Goal: Feedback & Contribution: Contribute content

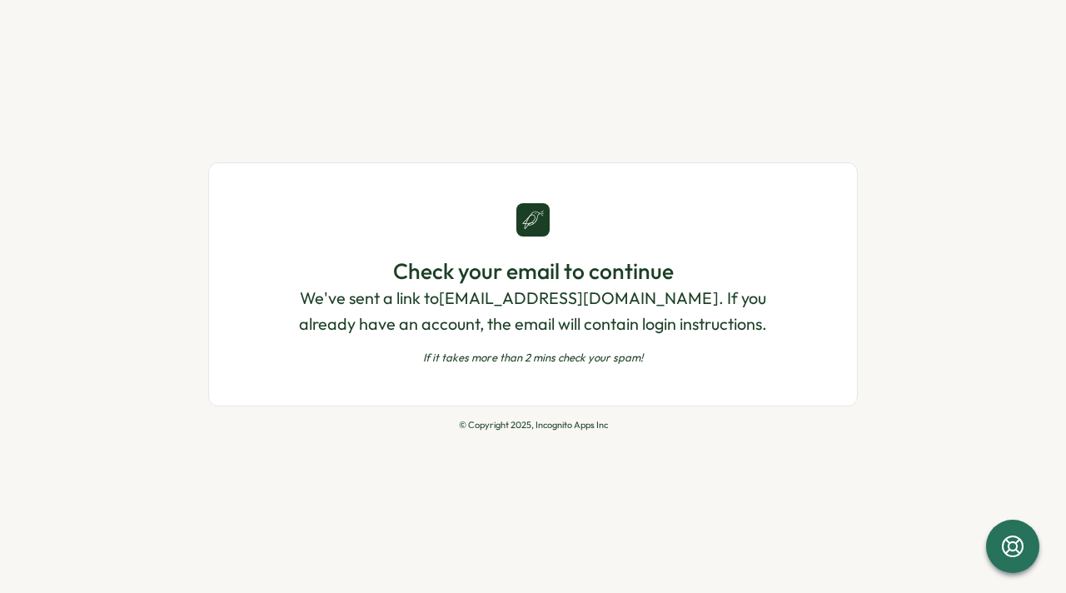
click at [540, 356] on p "If it takes more than 2 mins check your spam!" at bounding box center [533, 357] width 514 height 15
click at [1017, 544] on icon at bounding box center [1012, 546] width 28 height 28
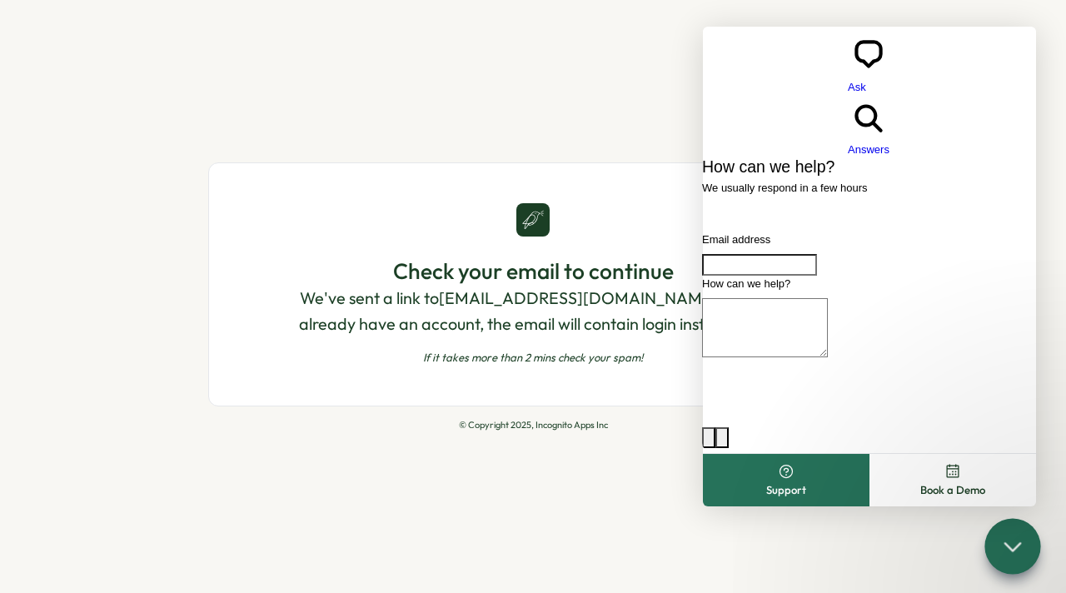
click at [425, 467] on div "Check your email to continue We've sent a link to [EMAIL_ADDRESS][DOMAIN_NAME] …" at bounding box center [533, 296] width 1066 height 593
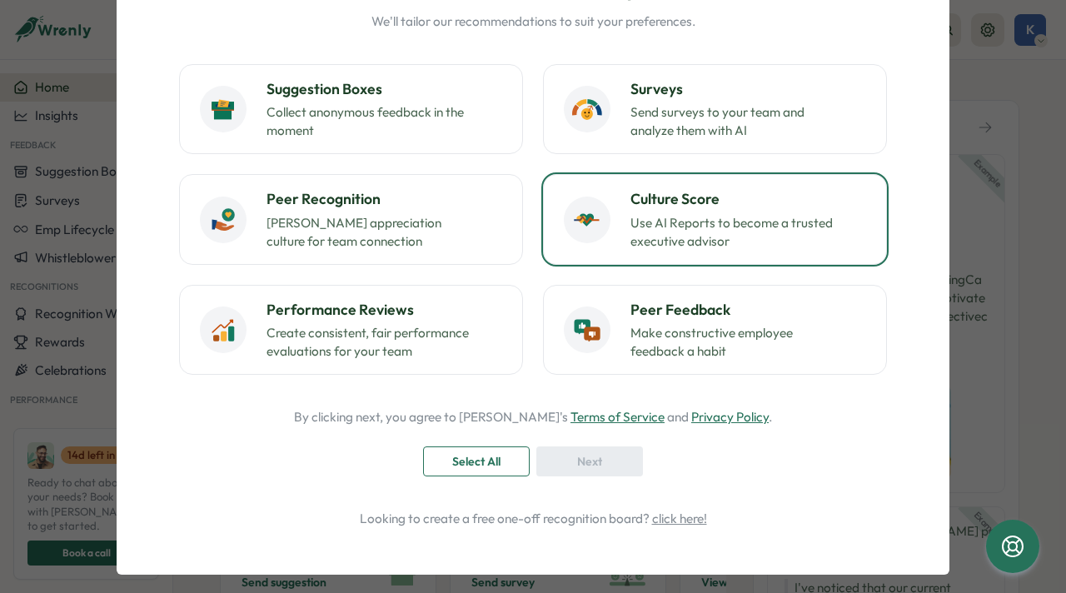
scroll to position [161, 0]
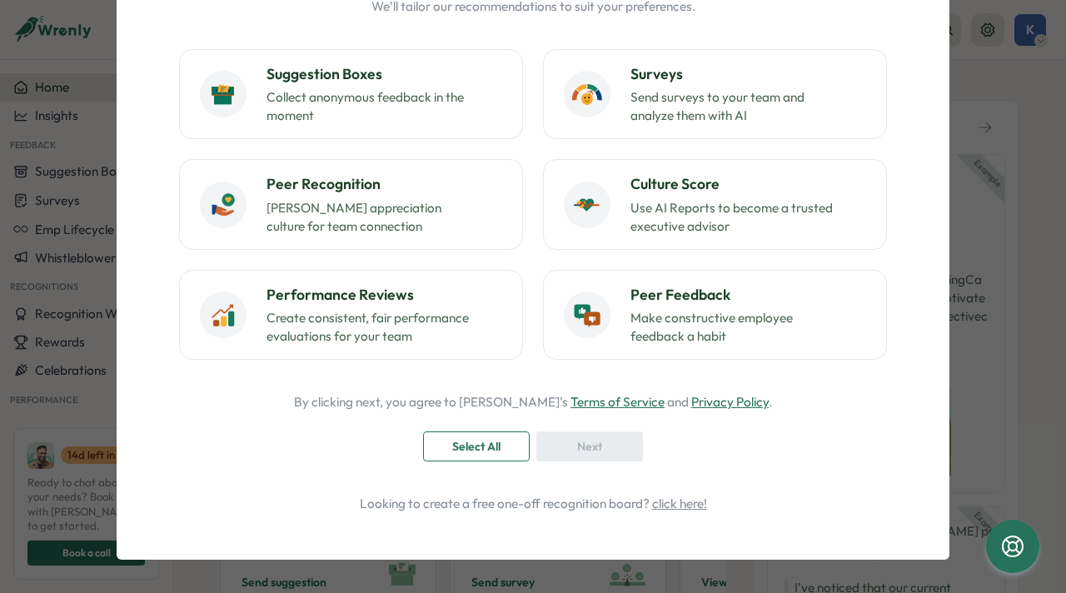
click at [456, 449] on span "Select All" at bounding box center [476, 446] width 48 height 28
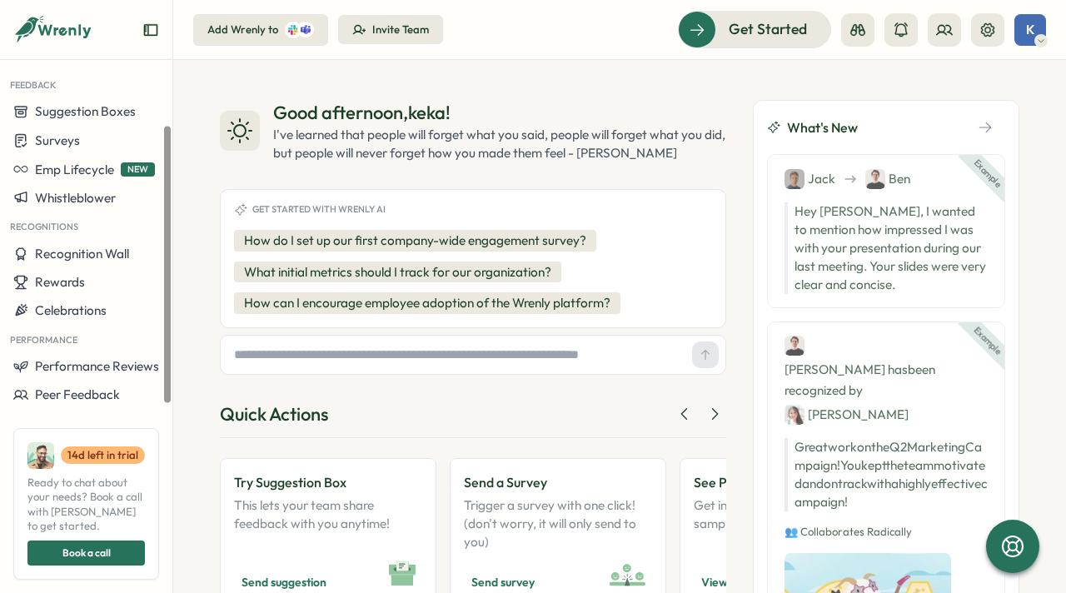
scroll to position [97, 0]
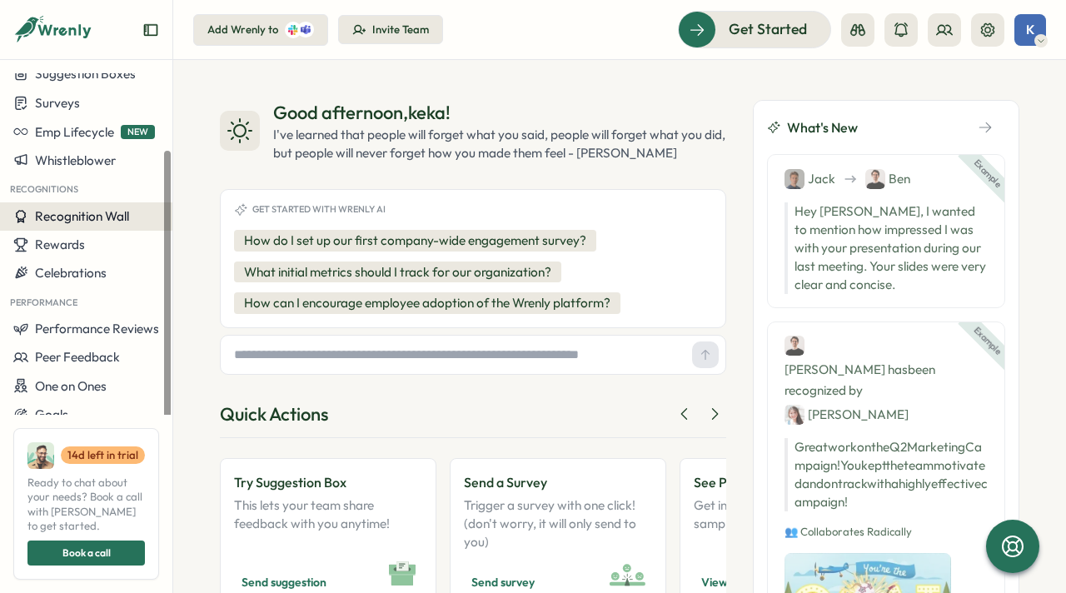
click at [89, 216] on span "Recognition Wall" at bounding box center [82, 216] width 94 height 16
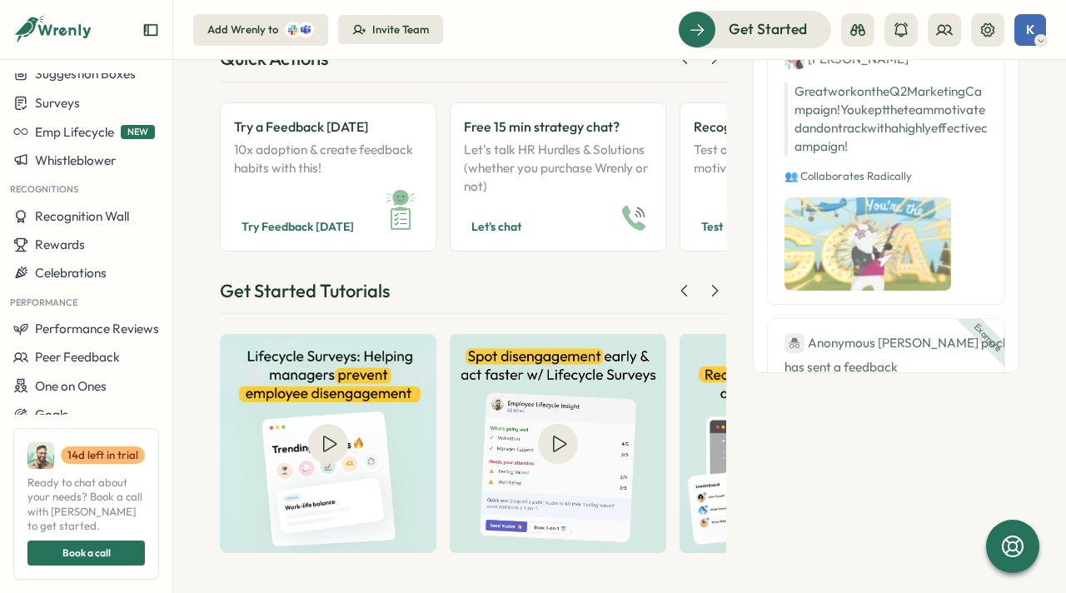
scroll to position [0, 0]
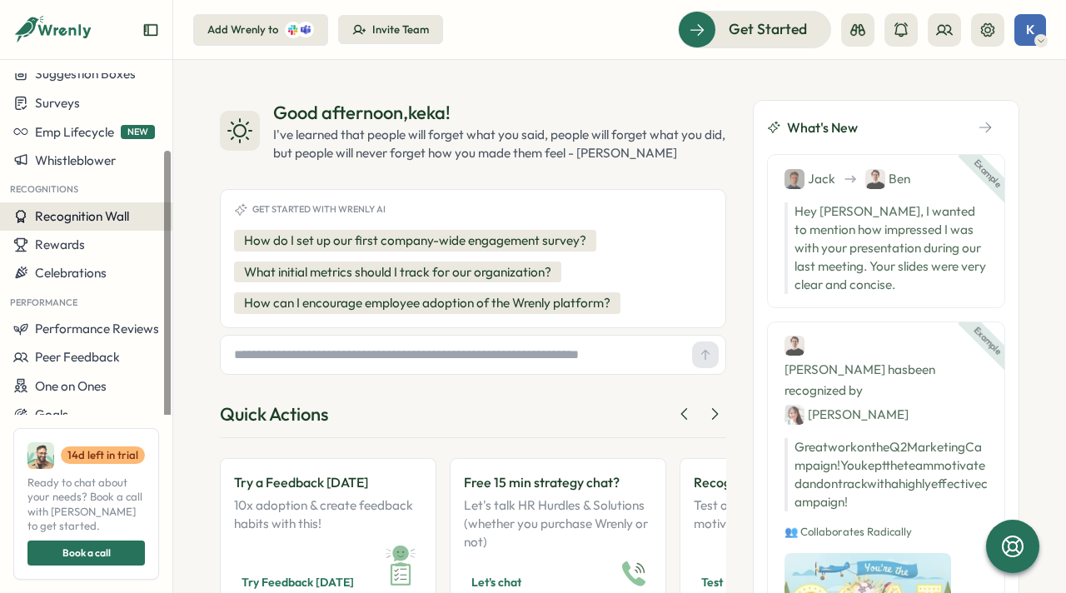
click at [69, 212] on span "Recognition Wall" at bounding box center [82, 216] width 94 height 16
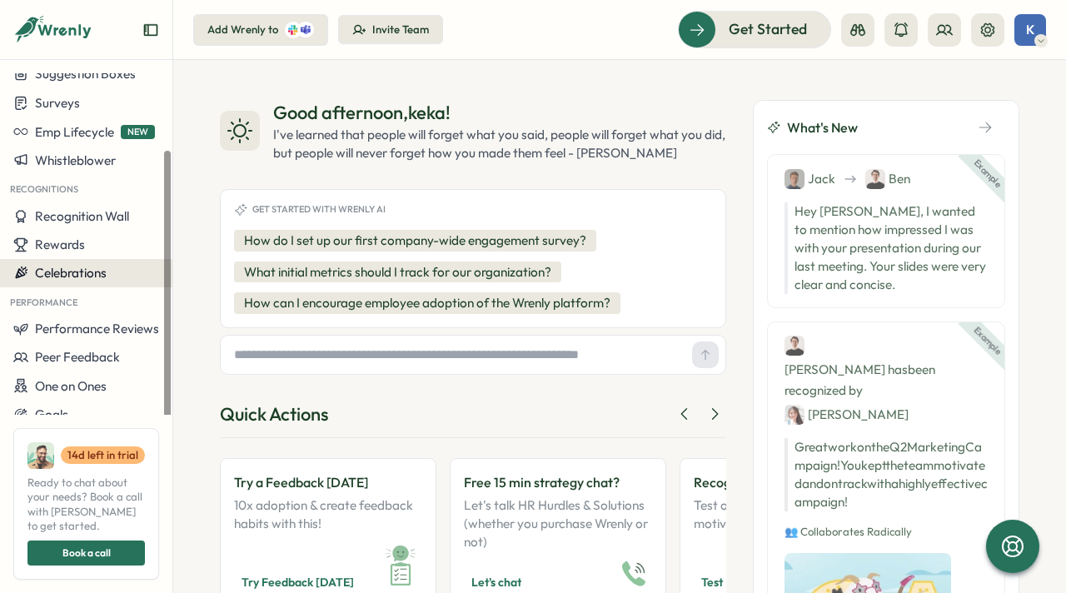
click at [80, 273] on span "Celebrations" at bounding box center [71, 273] width 72 height 16
click at [92, 274] on span "Celebrations" at bounding box center [71, 273] width 72 height 16
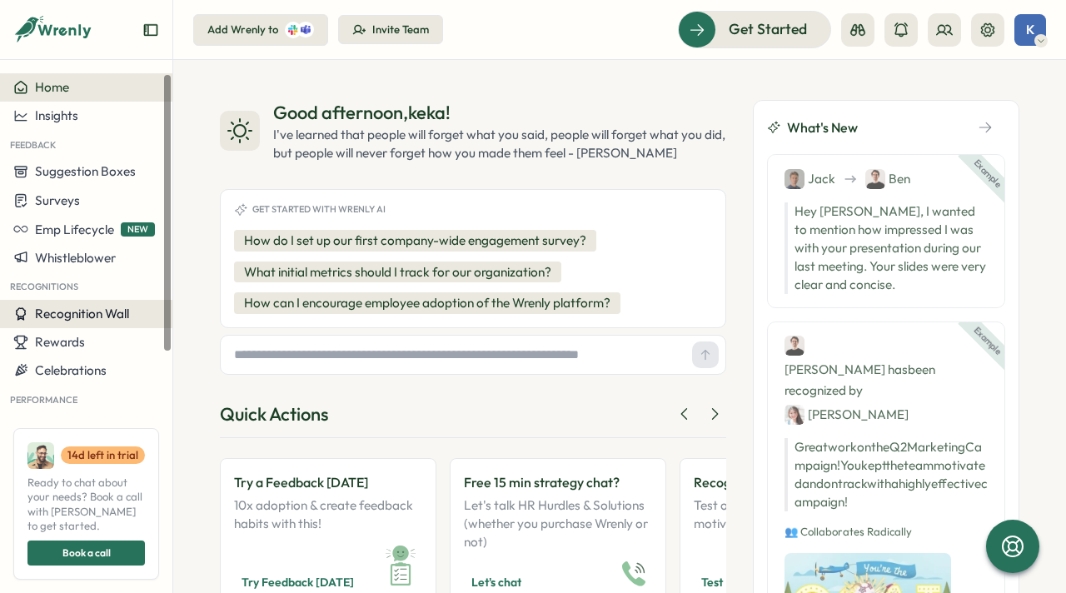
click at [82, 321] on span "Recognition Wall" at bounding box center [82, 314] width 94 height 16
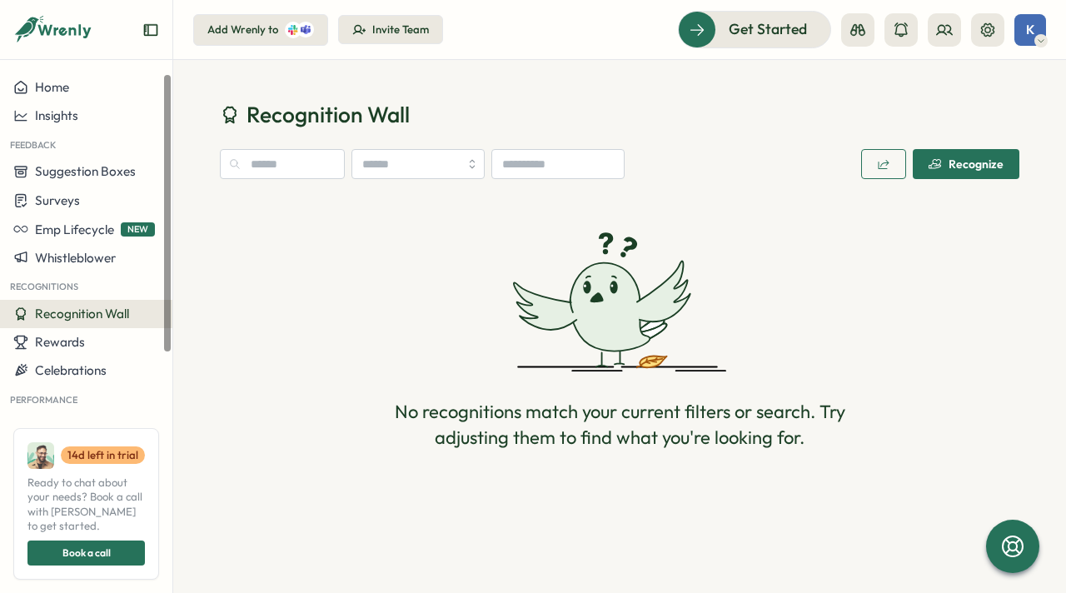
click at [68, 314] on span "Recognition Wall" at bounding box center [82, 314] width 94 height 16
click at [939, 163] on icon "button" at bounding box center [934, 163] width 13 height 13
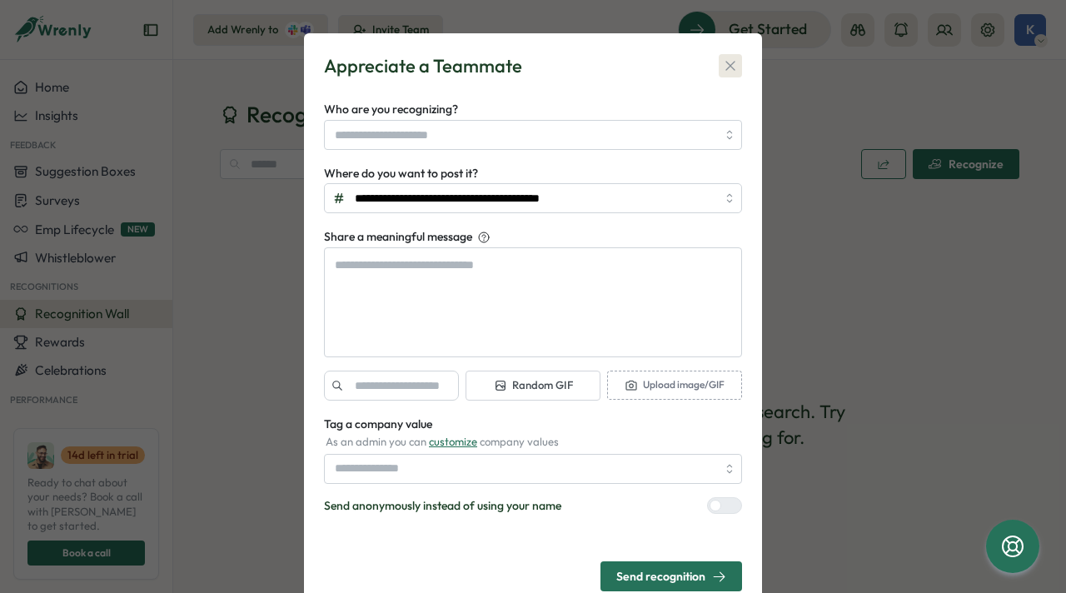
click at [730, 68] on icon "button" at bounding box center [730, 65] width 17 height 17
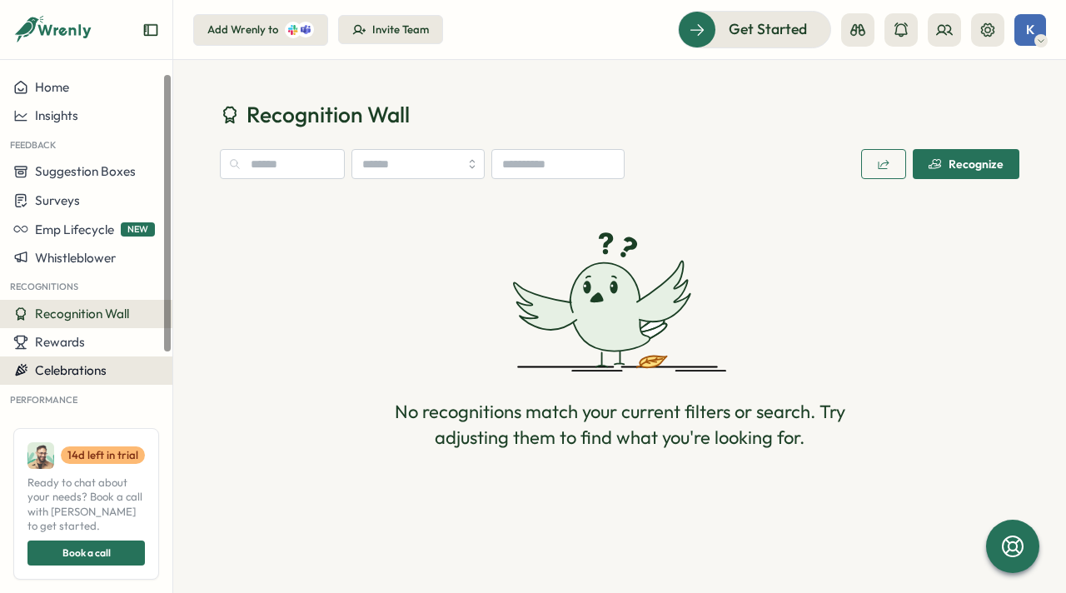
click at [85, 367] on span "Celebrations" at bounding box center [71, 370] width 72 height 16
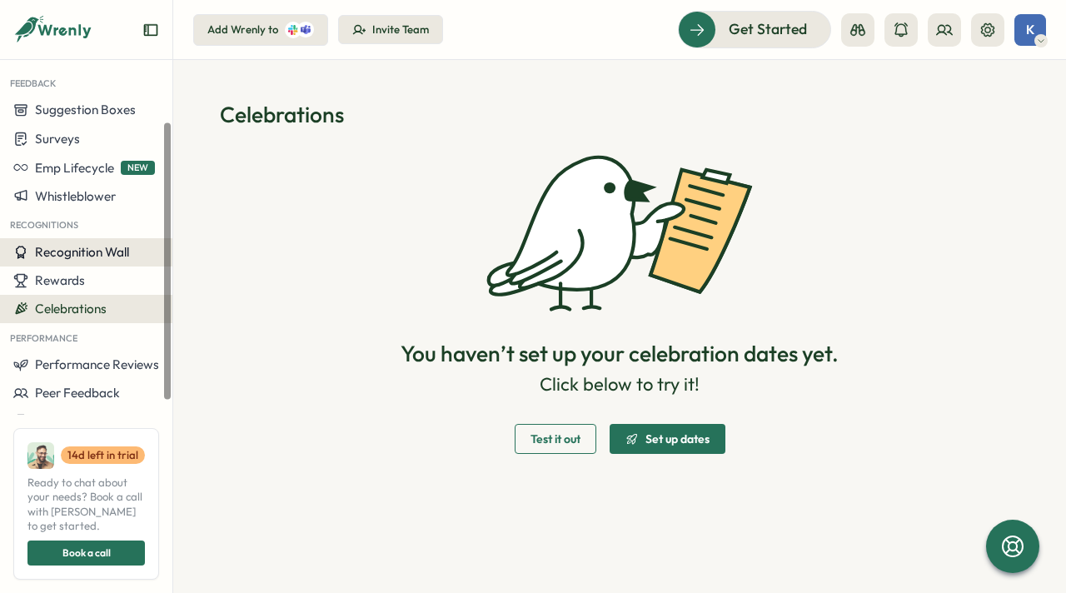
scroll to position [97, 0]
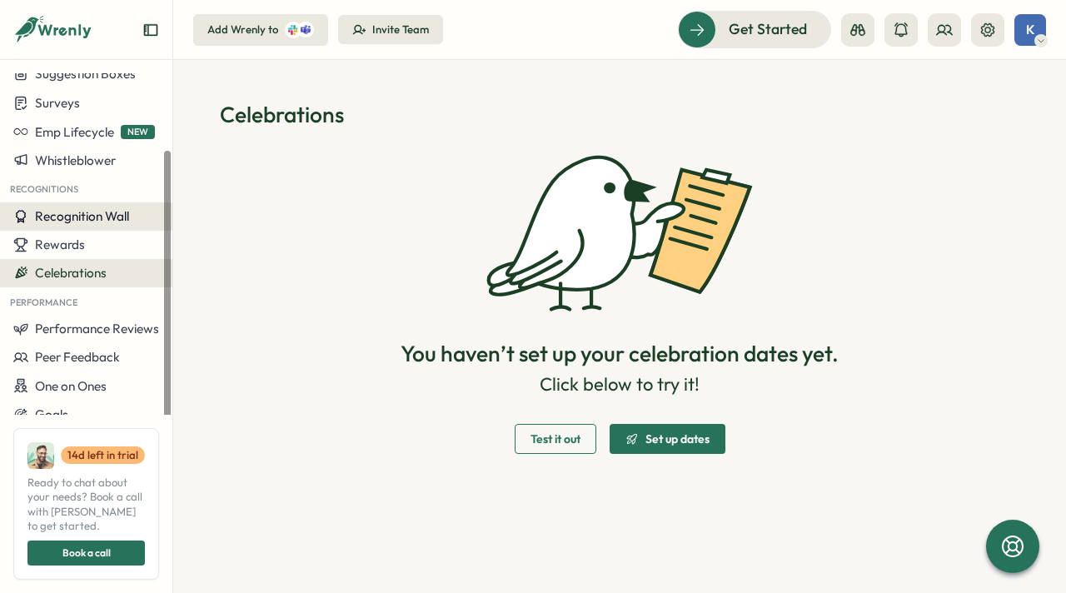
click at [85, 216] on span "Recognition Wall" at bounding box center [82, 216] width 94 height 16
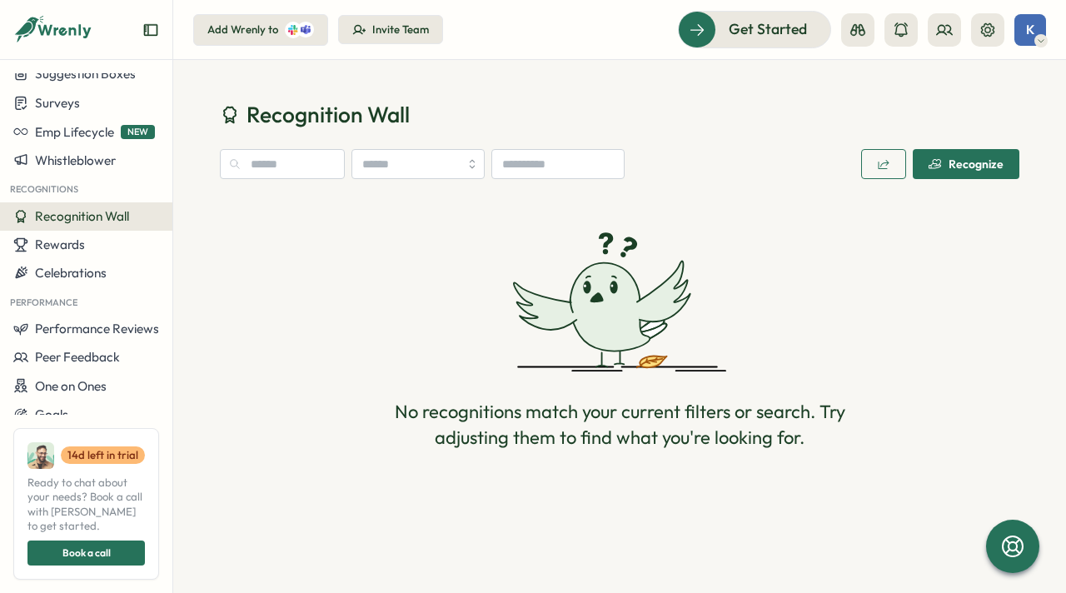
click at [967, 165] on div "Recognize" at bounding box center [965, 163] width 75 height 13
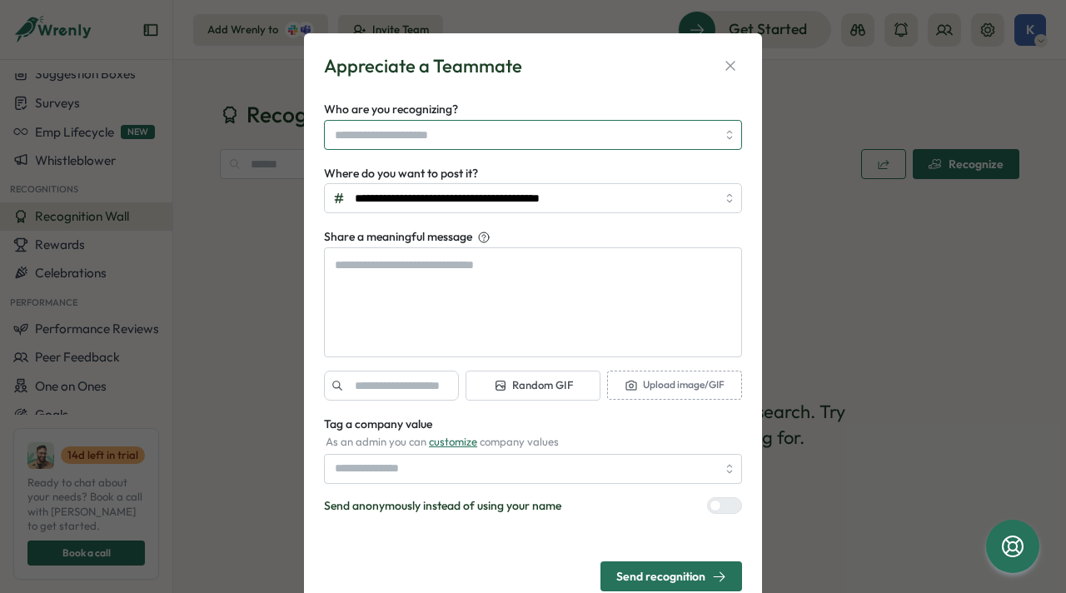
type textarea "*"
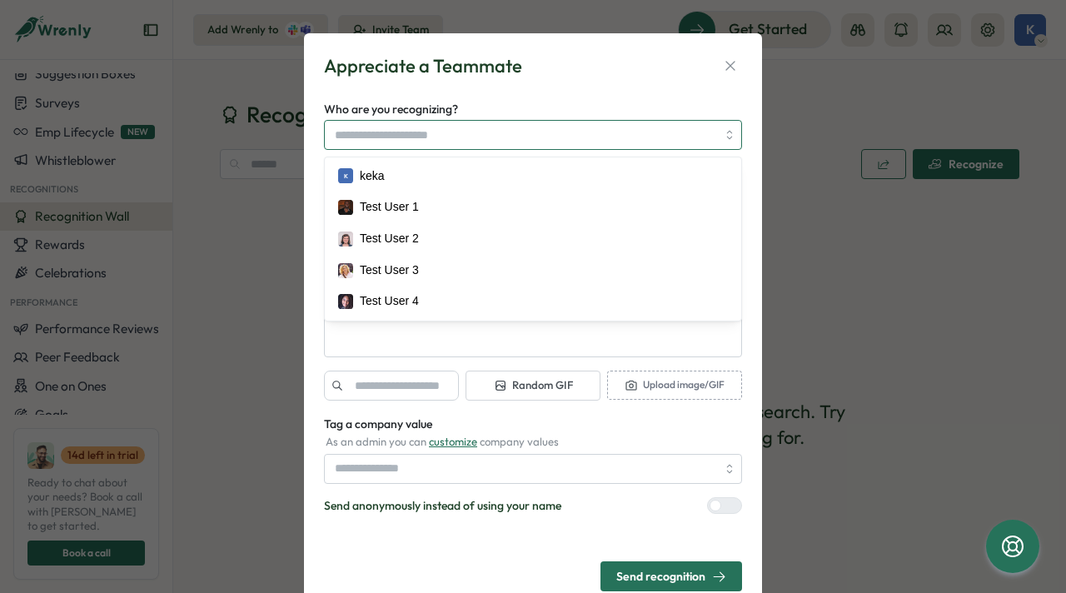
click at [602, 137] on input "Who are you recognizing?" at bounding box center [525, 135] width 381 height 28
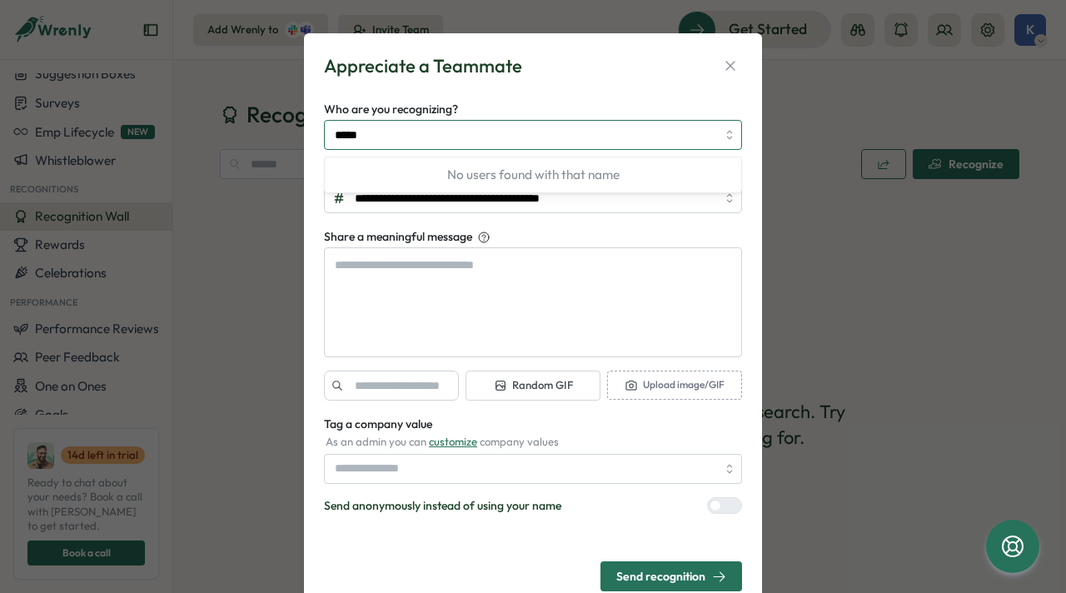
type input "*****"
click at [725, 113] on div "Who are you recognizing? *****" at bounding box center [533, 124] width 418 height 51
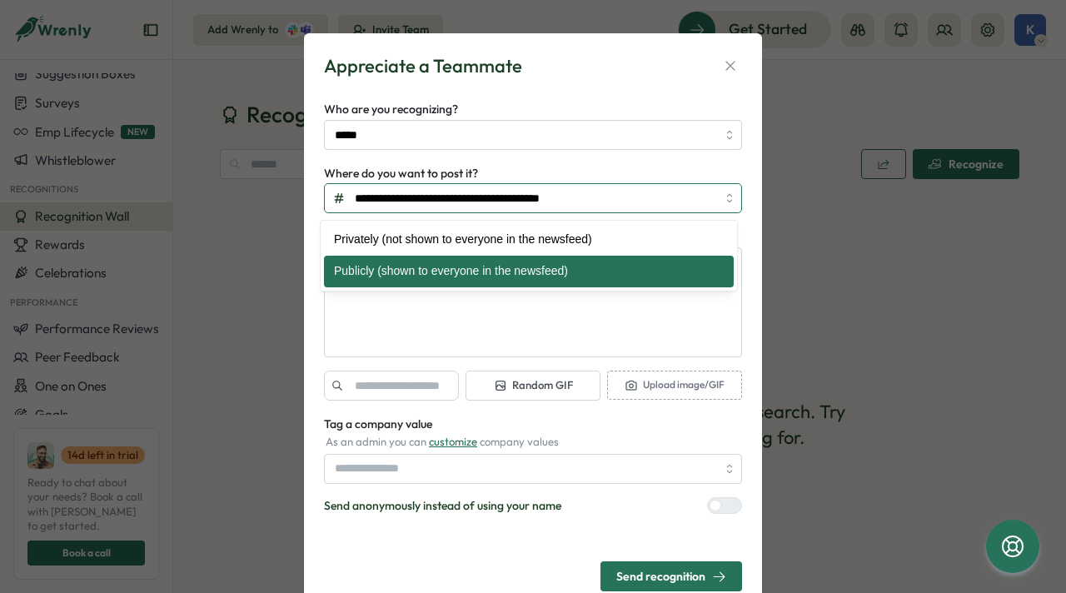
click at [718, 201] on input "**********" at bounding box center [533, 198] width 418 height 30
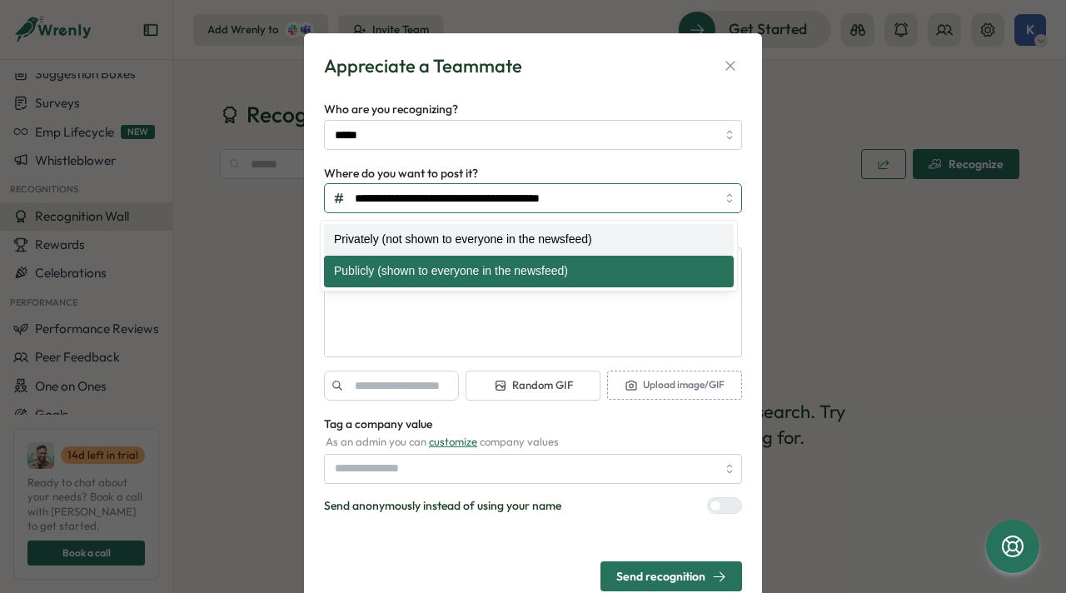
type textarea "*"
type input "**********"
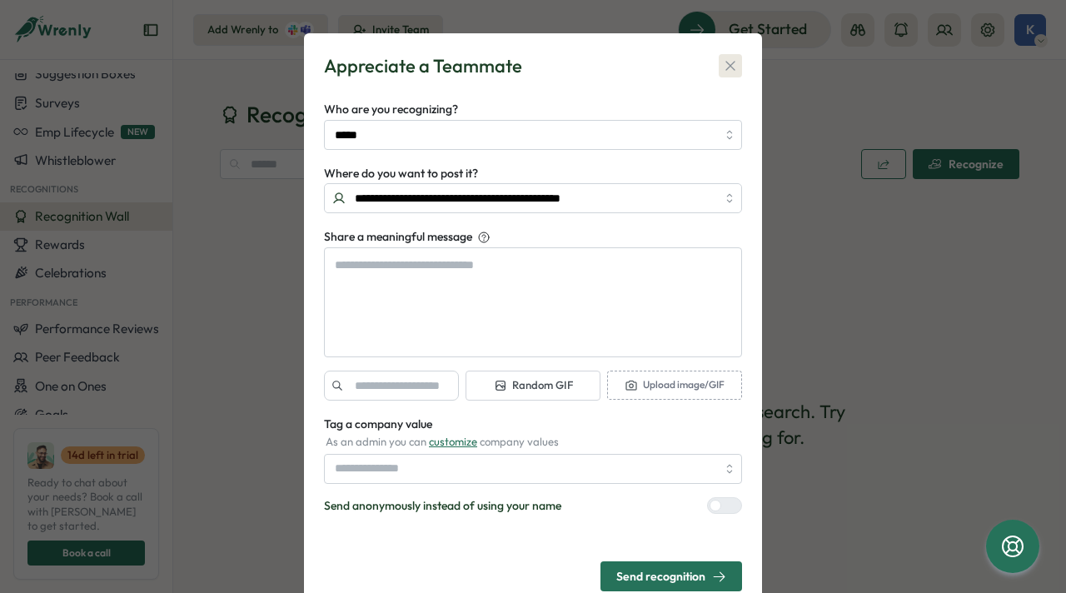
click at [726, 76] on button "button" at bounding box center [729, 65] width 23 height 23
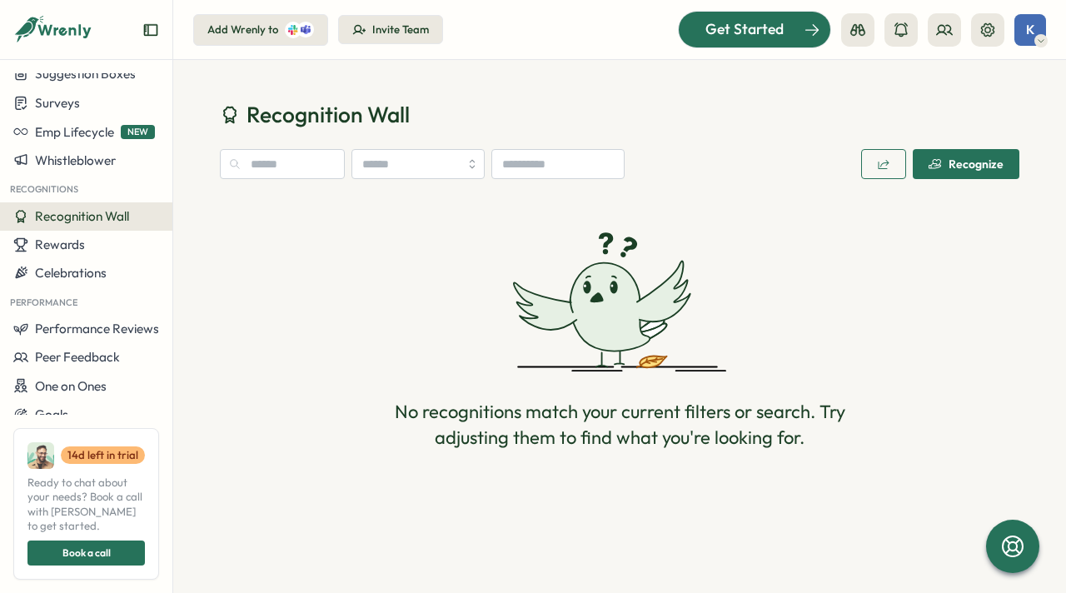
click at [748, 16] on div at bounding box center [754, 29] width 152 height 35
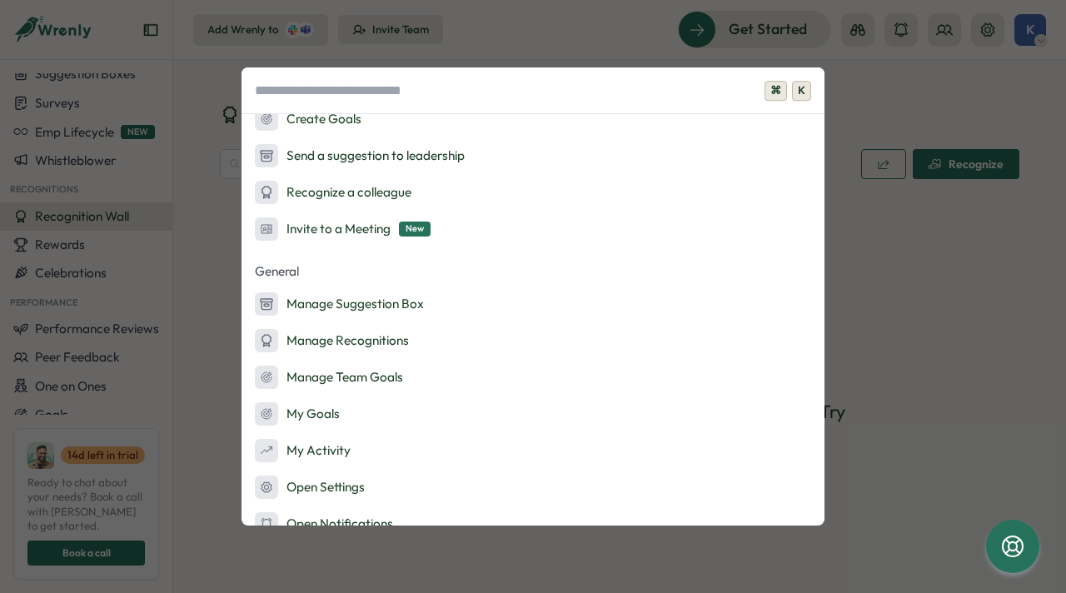
scroll to position [328, 0]
